Goal: Task Accomplishment & Management: Use online tool/utility

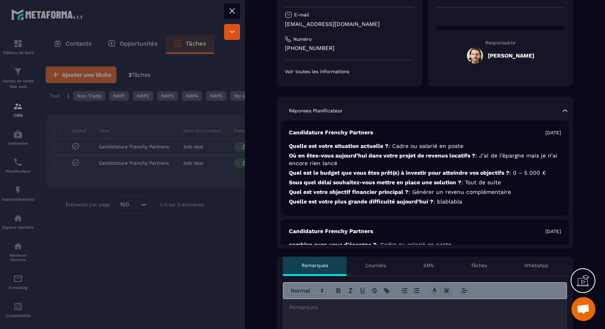
scroll to position [178, 0]
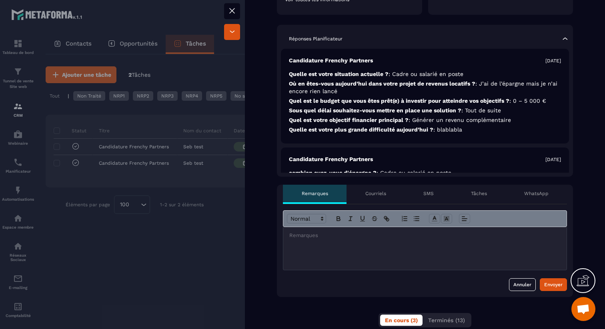
click at [330, 244] on div at bounding box center [424, 248] width 283 height 43
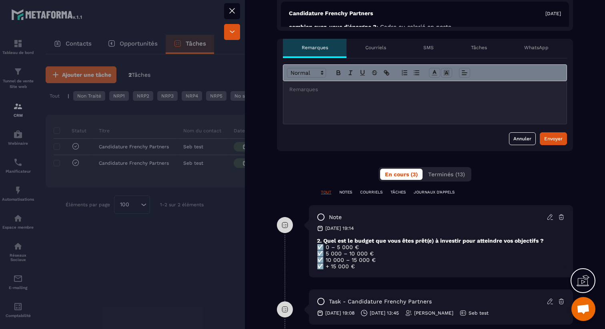
scroll to position [358, 0]
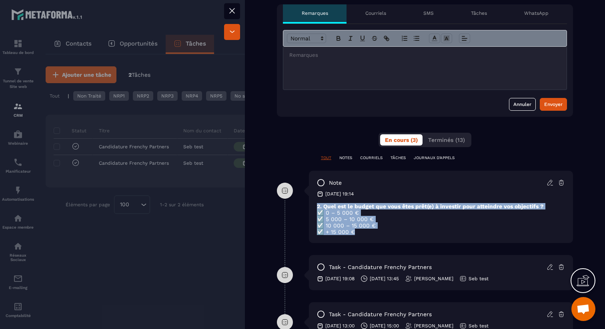
drag, startPoint x: 364, startPoint y: 236, endPoint x: 314, endPoint y: 203, distance: 59.5
click at [314, 203] on div "note [DATE] 19:14 2. Quel est le budget que vous êtes prêt(e) à investir pour a…" at bounding box center [441, 207] width 264 height 72
copy div "2. Quel est le budget que vous êtes prêt(e) à investir pour atteindre vos objec…"
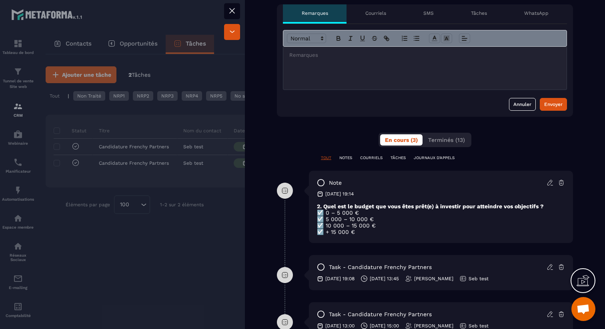
click at [355, 69] on div at bounding box center [424, 68] width 283 height 43
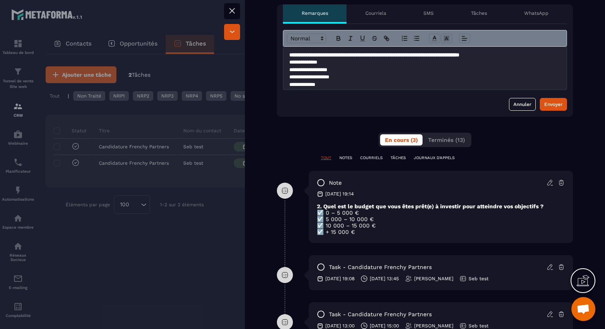
scroll to position [0, 0]
click at [553, 104] on div "Envoyer" at bounding box center [553, 104] width 18 height 8
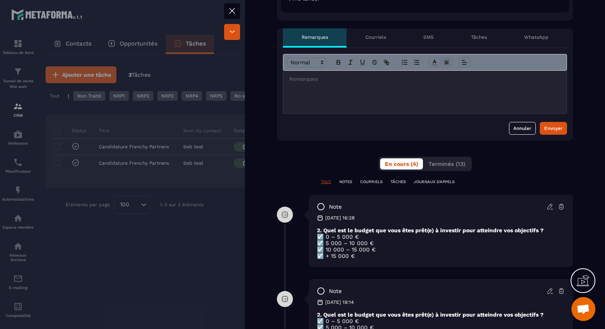
scroll to position [424, 0]
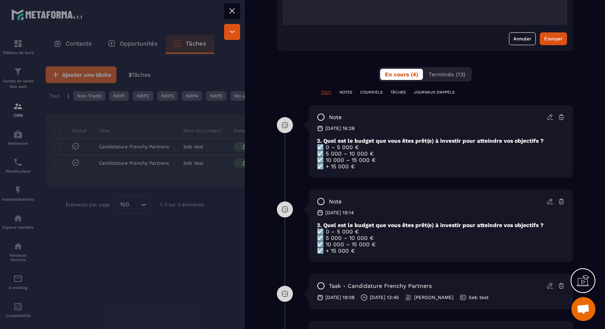
click at [562, 117] on icon at bounding box center [561, 117] width 7 height 7
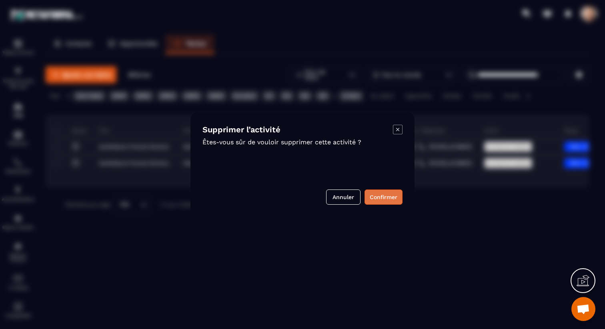
click at [376, 197] on button "Confirmer" at bounding box center [384, 197] width 38 height 15
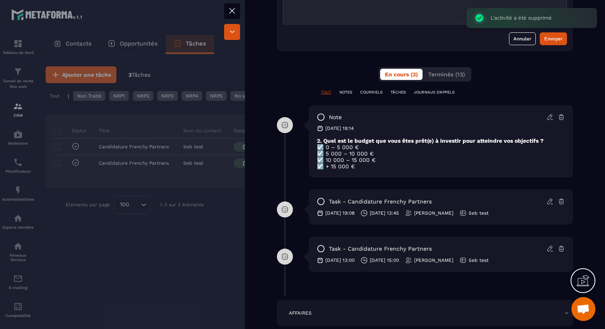
click at [562, 116] on icon at bounding box center [561, 117] width 7 height 7
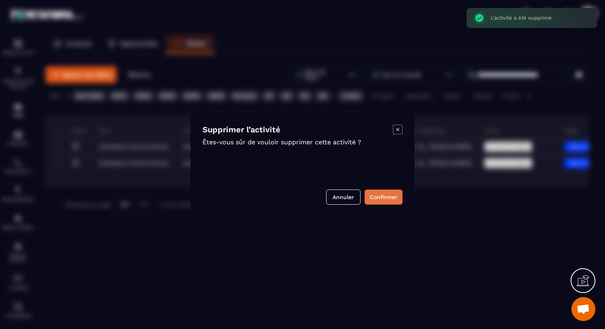
click at [391, 196] on button "Confirmer" at bounding box center [384, 197] width 38 height 15
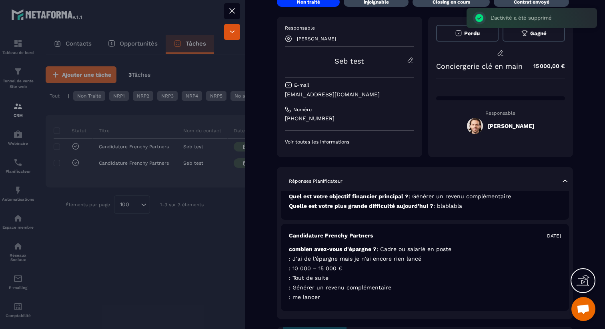
scroll to position [0, 0]
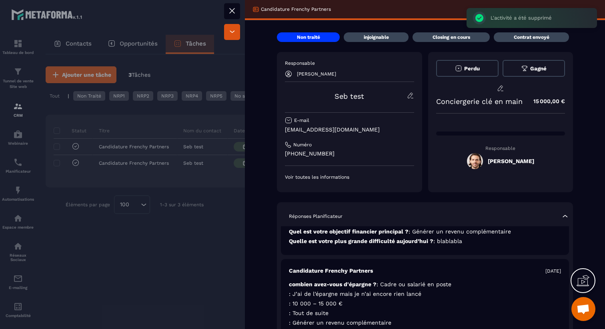
click at [229, 9] on icon at bounding box center [232, 11] width 10 height 10
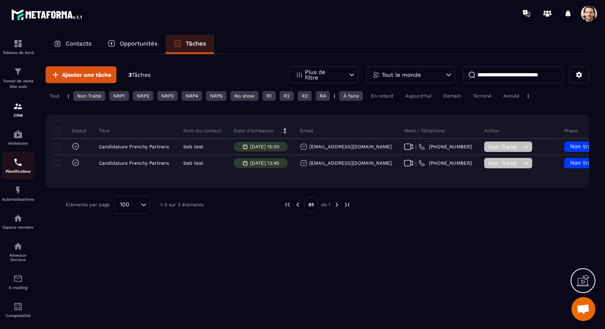
click at [20, 161] on img at bounding box center [18, 163] width 10 height 10
